Goal: Task Accomplishment & Management: Use online tool/utility

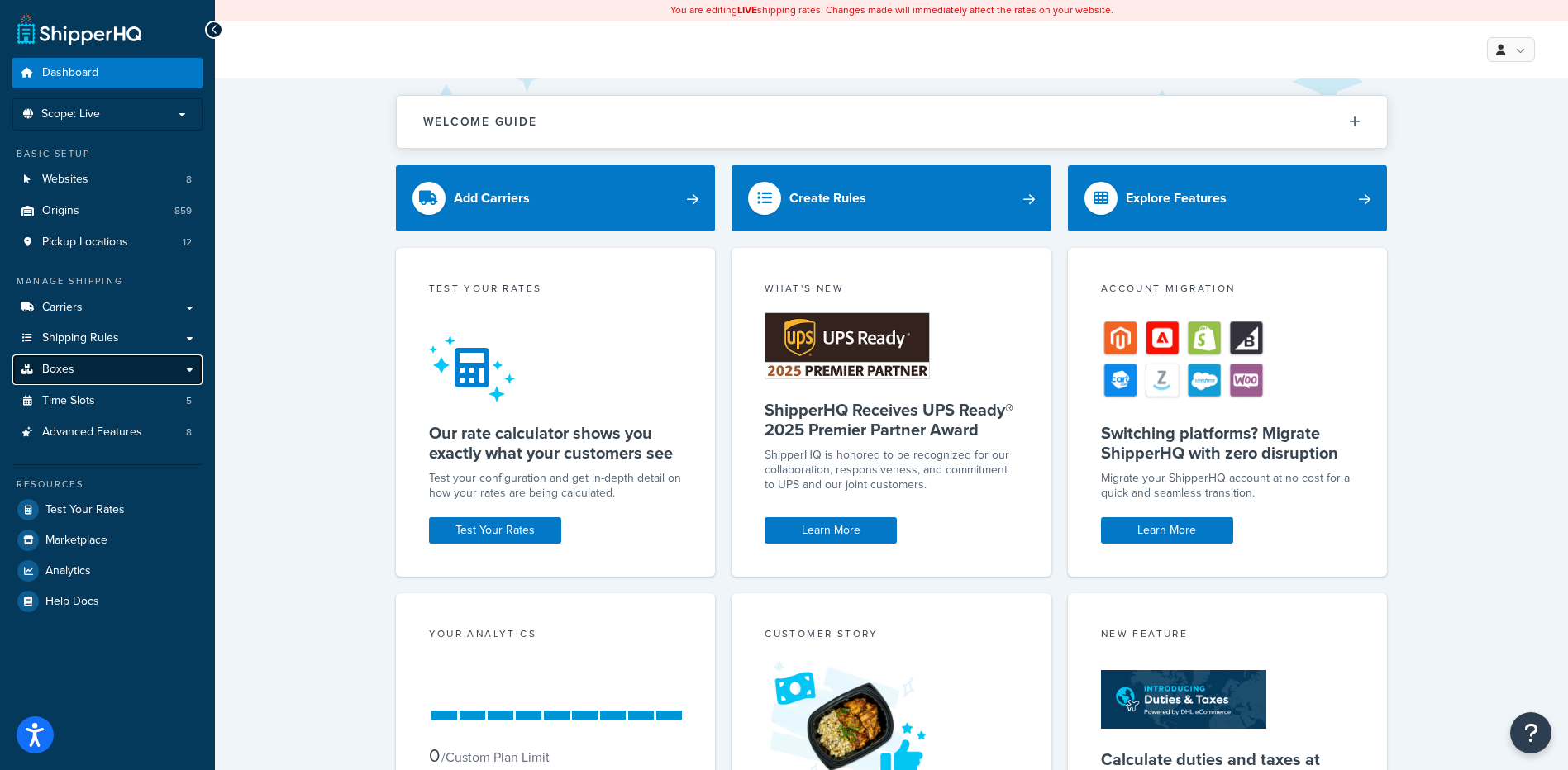
click at [104, 377] on link "Boxes" at bounding box center [107, 370] width 191 height 31
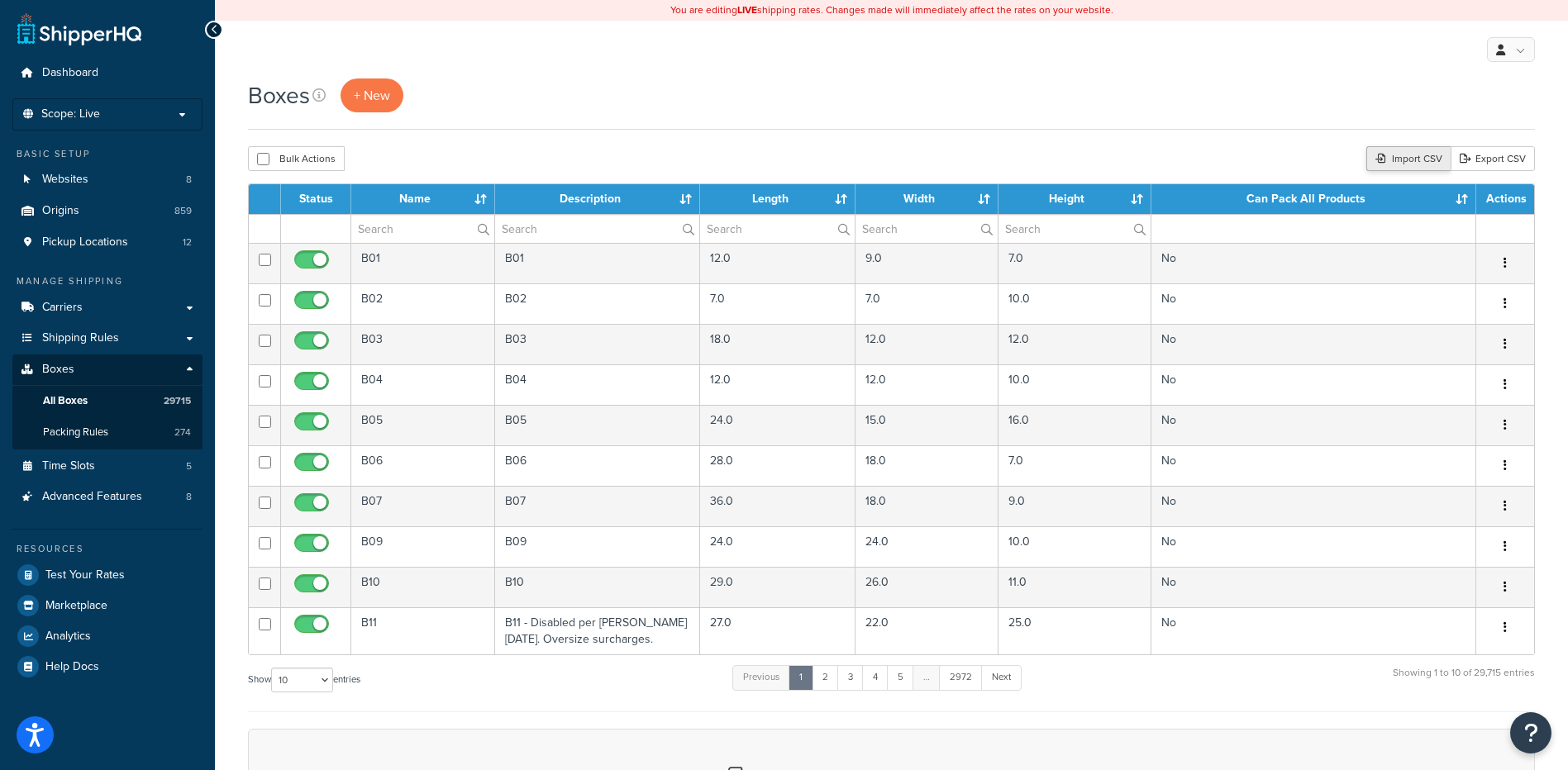
click at [1367, 155] on div "Import CSV" at bounding box center [1408, 158] width 84 height 24
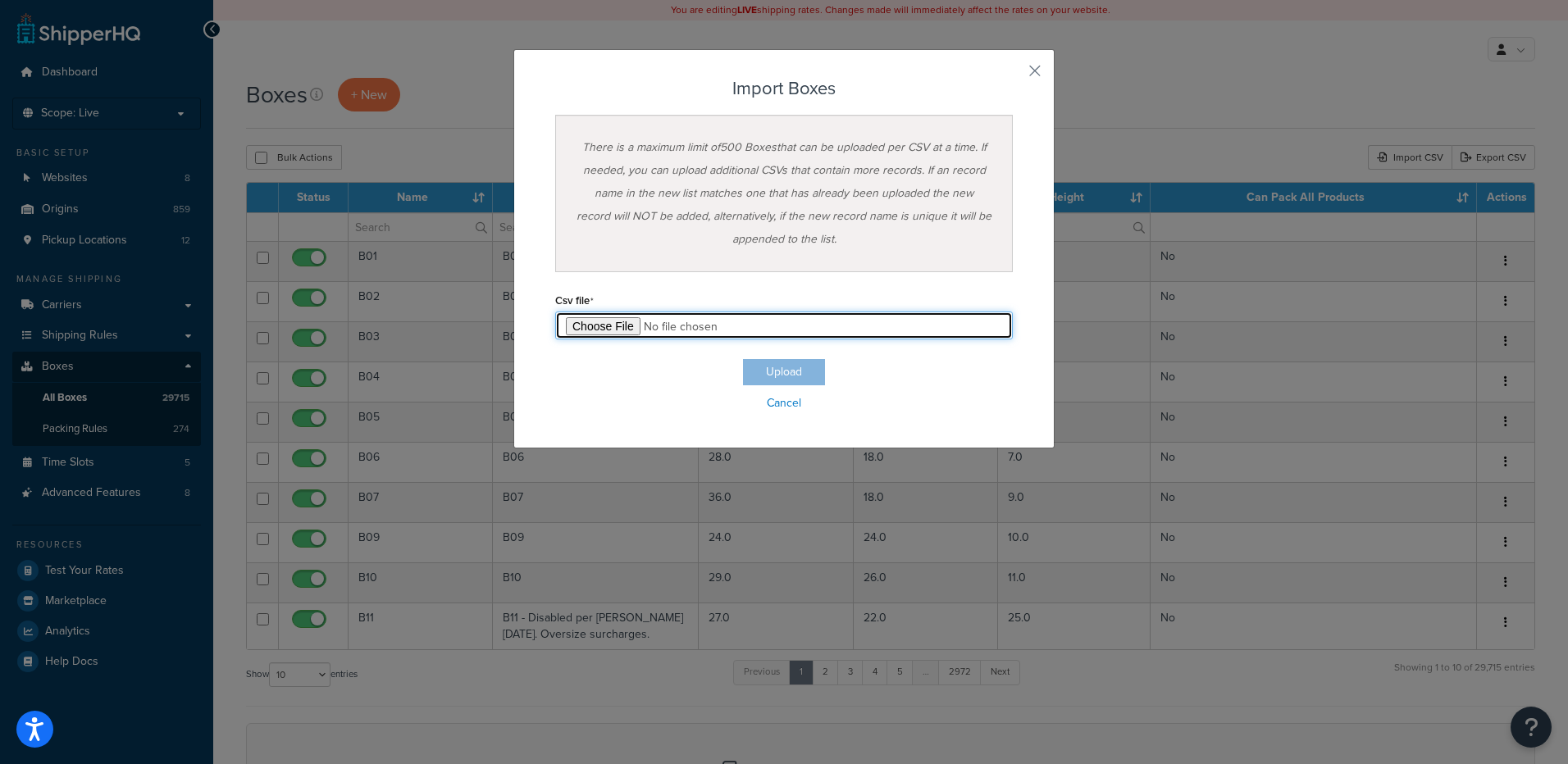
click at [615, 322] on input "file" at bounding box center [784, 325] width 458 height 28
type input "C:\fakepath\08_27_2025_box_dims.csv"
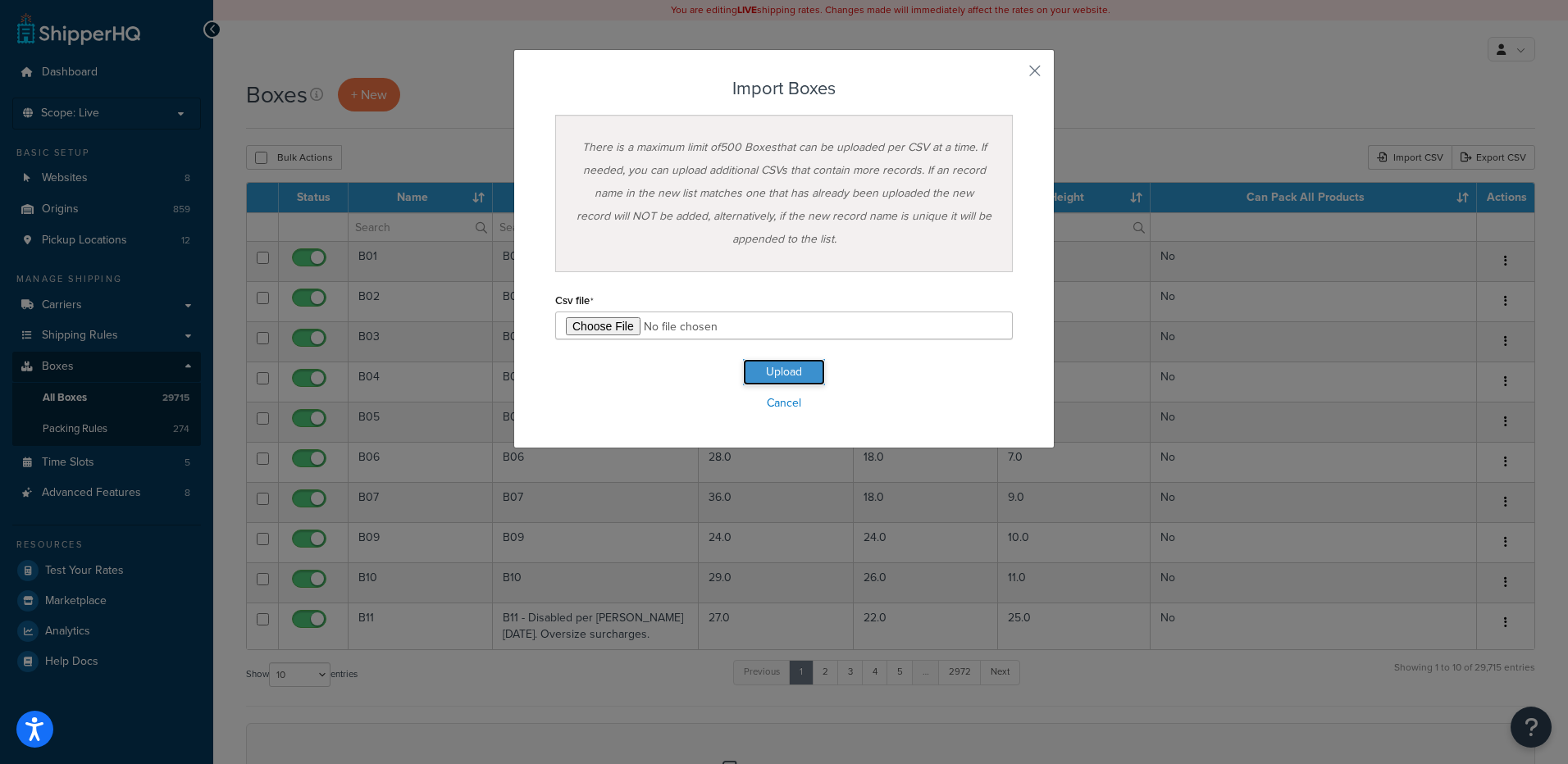
click at [796, 375] on button "Upload" at bounding box center [784, 372] width 82 height 26
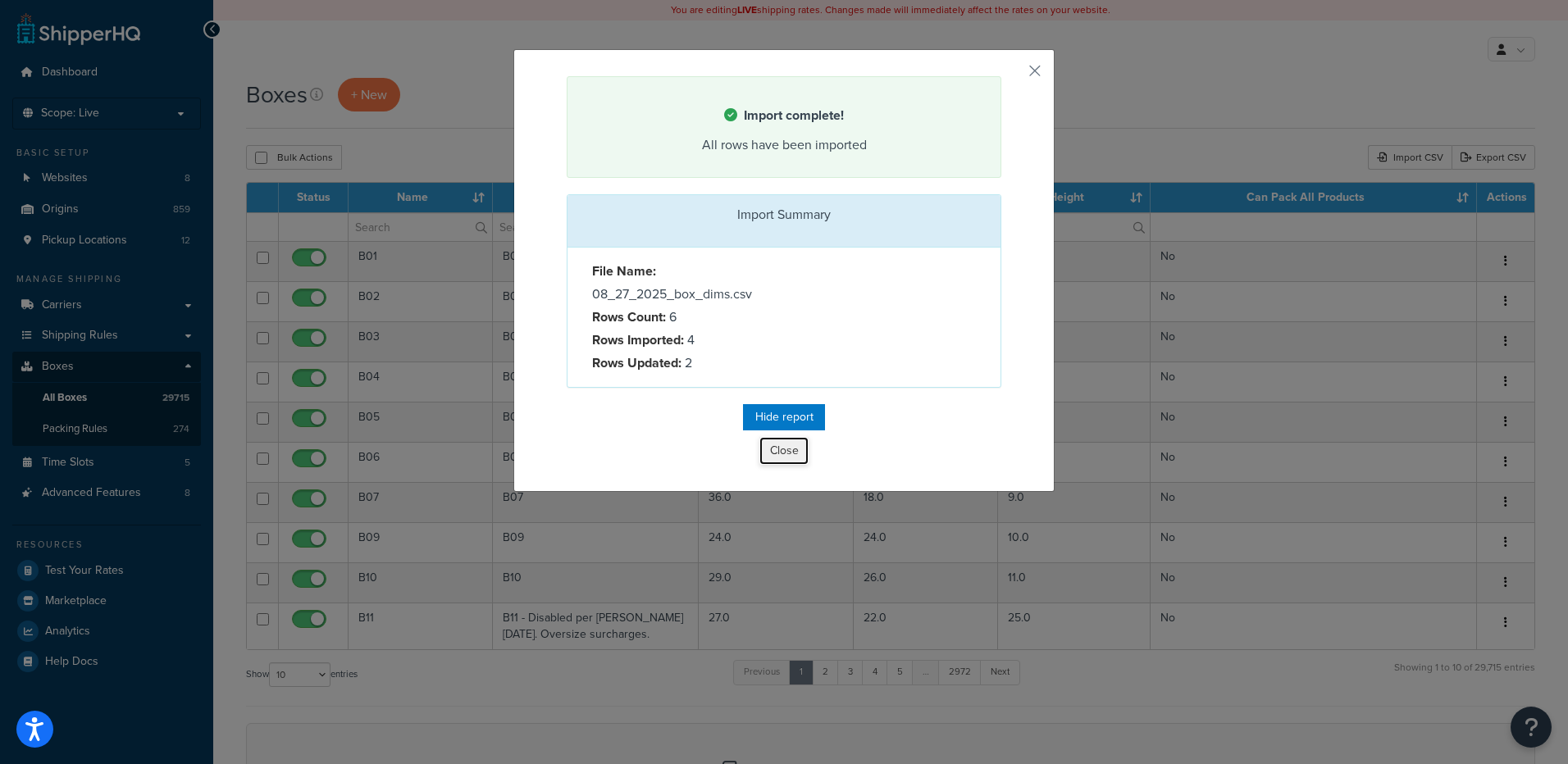
click at [768, 453] on button "Close" at bounding box center [784, 451] width 49 height 28
